Goal: Transaction & Acquisition: Obtain resource

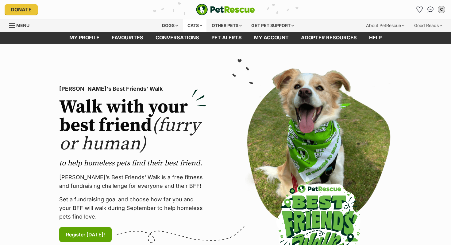
click at [196, 24] on div "Cats" at bounding box center [194, 25] width 23 height 12
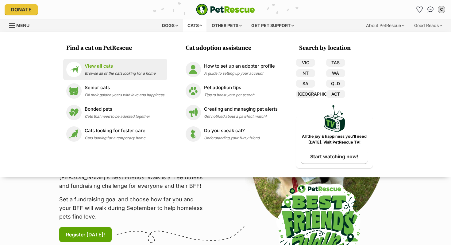
click at [103, 68] on p "View all cats" at bounding box center [120, 66] width 71 height 7
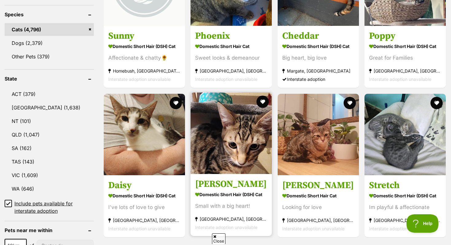
scroll to position [273, 0]
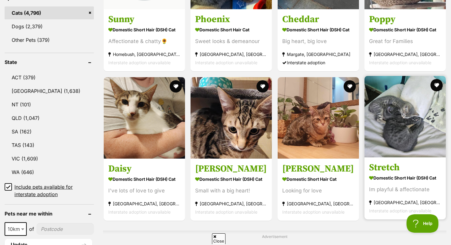
click at [398, 138] on img at bounding box center [405, 116] width 81 height 81
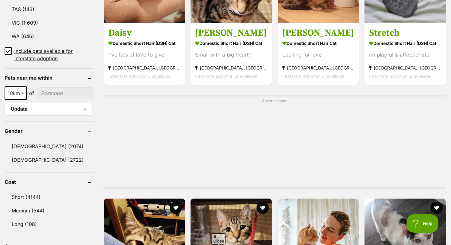
scroll to position [0, 0]
click at [43, 93] on input"] "postcode" at bounding box center [65, 93] width 57 height 12
type input"] "3193"
click at [63, 107] on button "Update" at bounding box center [49, 109] width 88 height 12
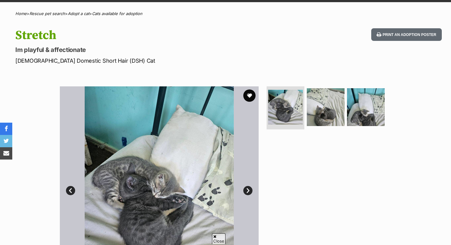
scroll to position [44, 0]
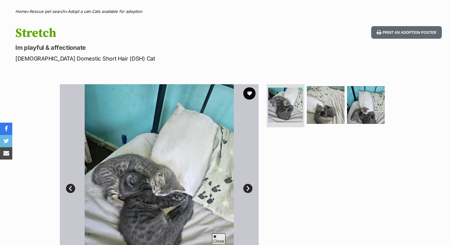
click at [250, 188] on link "Next" at bounding box center [247, 188] width 9 height 9
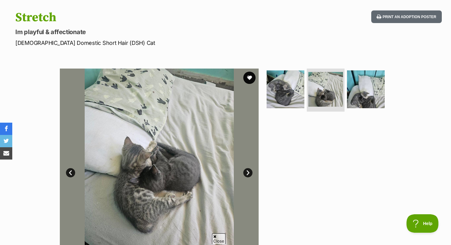
scroll to position [0, 0]
click at [248, 171] on link "Next" at bounding box center [247, 172] width 9 height 9
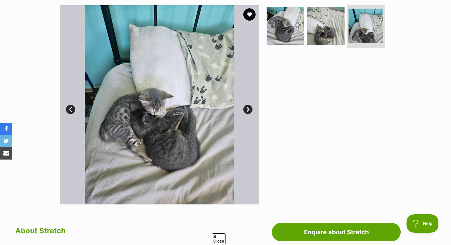
scroll to position [122, 0]
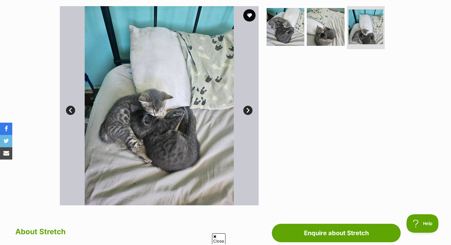
click at [251, 113] on link "Next" at bounding box center [247, 110] width 9 height 9
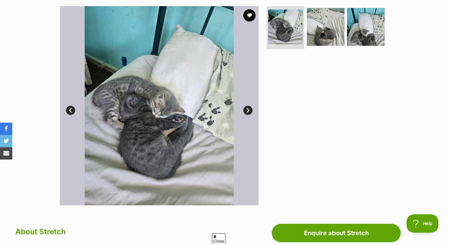
click at [251, 113] on link "Next" at bounding box center [247, 110] width 9 height 9
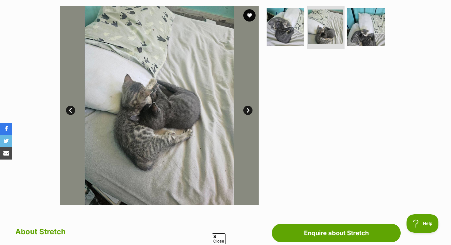
click at [251, 113] on link "Next" at bounding box center [247, 110] width 9 height 9
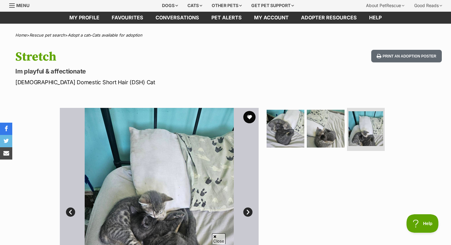
scroll to position [8, 0]
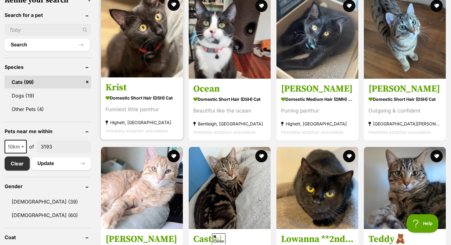
scroll to position [204, 0]
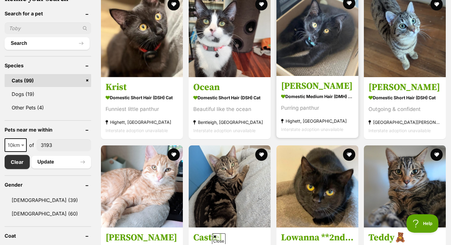
click at [331, 53] on img at bounding box center [318, 35] width 82 height 82
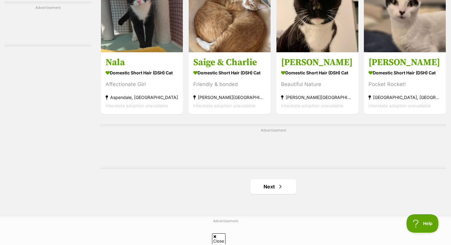
scroll to position [952, 0]
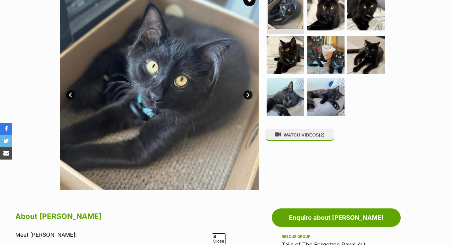
click at [247, 94] on link "Next" at bounding box center [247, 94] width 9 height 9
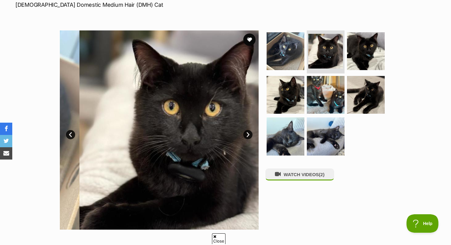
scroll to position [95, 0]
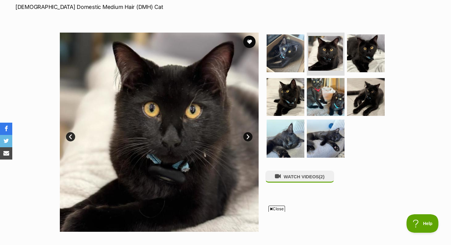
click at [247, 140] on link "Next" at bounding box center [247, 136] width 9 height 9
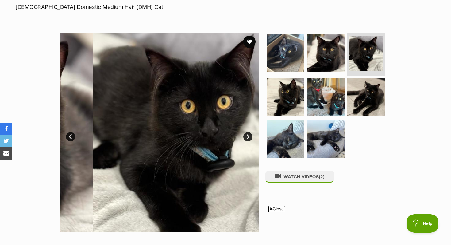
scroll to position [0, 0]
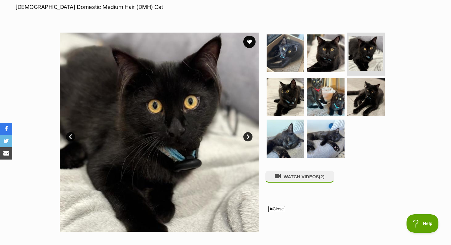
click at [247, 140] on link "Next" at bounding box center [247, 136] width 9 height 9
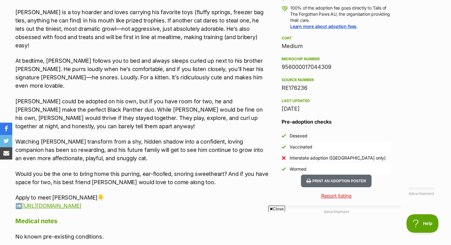
scroll to position [462, 0]
